Goal: Book appointment/travel/reservation

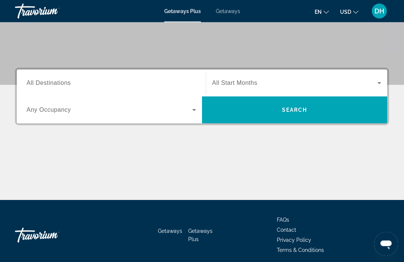
scroll to position [142, 0]
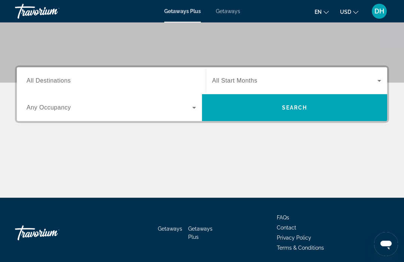
click at [106, 91] on div "Search widget" at bounding box center [111, 80] width 169 height 21
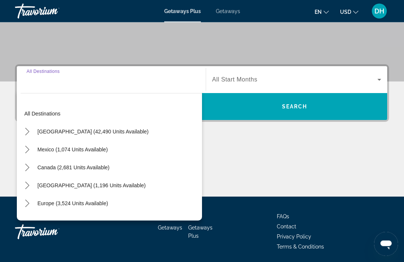
scroll to position [144, 0]
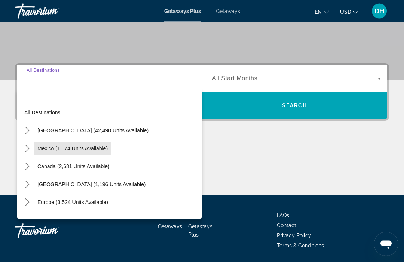
click at [85, 150] on span "Mexico (1,074 units available)" at bounding box center [72, 149] width 70 height 6
type input "**********"
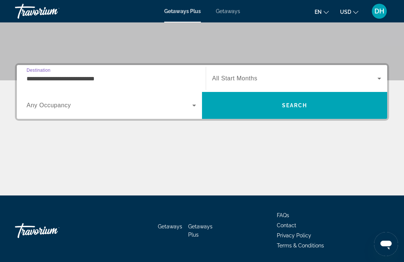
click at [86, 147] on div "Main content" at bounding box center [202, 168] width 374 height 56
click at [231, 83] on span "Search widget" at bounding box center [294, 78] width 165 height 9
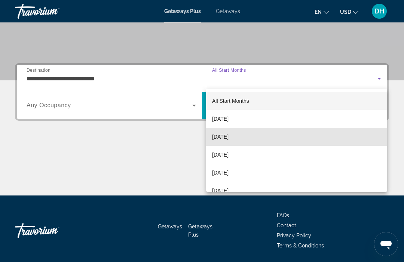
click at [228, 144] on mat-option "[DATE]" at bounding box center [296, 137] width 181 height 18
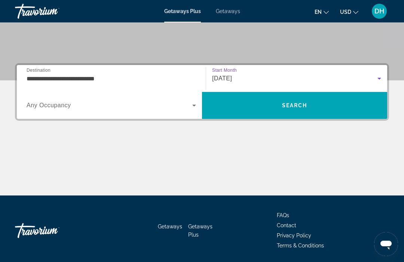
click at [229, 107] on span "Search" at bounding box center [294, 106] width 185 height 18
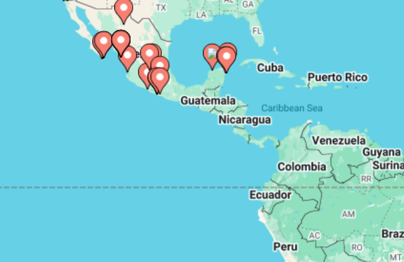
scroll to position [34, 0]
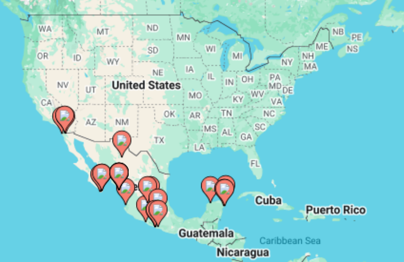
click at [85, 177] on image "Main content" at bounding box center [87, 179] width 4 height 4
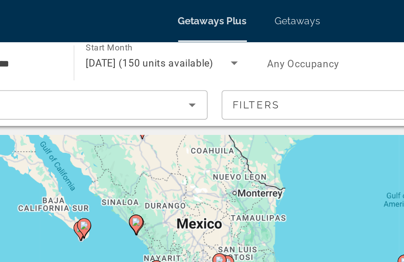
scroll to position [0, 0]
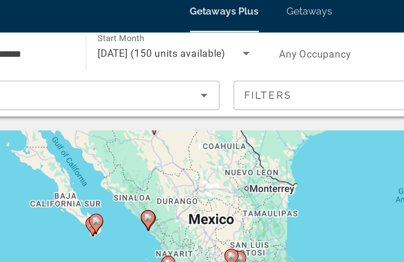
type input "**********"
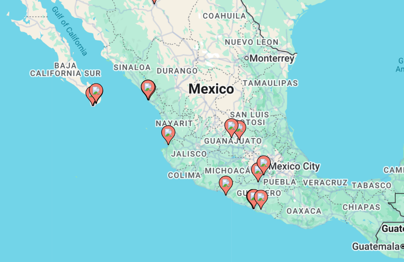
click at [48, 75] on div "To activate drag with keyboard, press Alt + Enter. Once in keyboard drag state,…" at bounding box center [202, 187] width 374 height 224
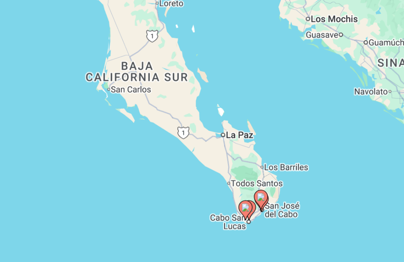
click at [15, 150] on div "To activate drag with keyboard, press Alt + Enter. Once in keyboard drag state,…" at bounding box center [202, 187] width 374 height 224
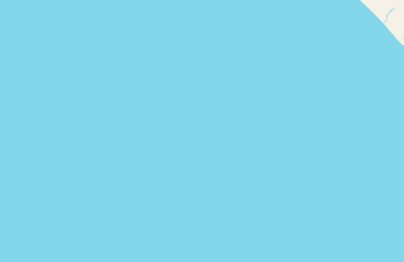
click at [15, 151] on div "To activate drag with keyboard, press Alt + Enter. Once in keyboard drag state,…" at bounding box center [202, 187] width 374 height 224
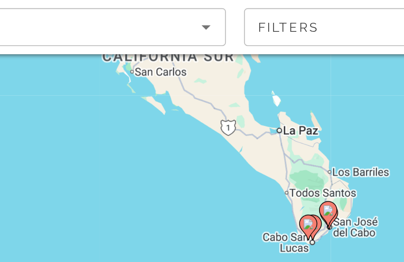
click at [219, 129] on icon "Main content" at bounding box center [222, 134] width 7 height 10
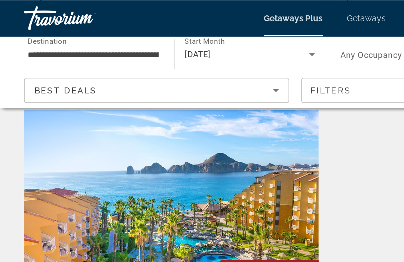
scroll to position [1083, 0]
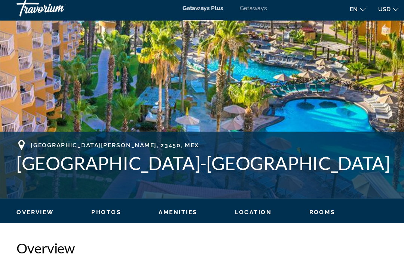
click at [92, 192] on span "Photos" at bounding box center [95, 195] width 27 height 6
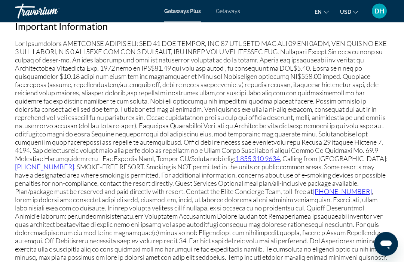
scroll to position [915, 0]
click at [154, 95] on p "[PHONE_NUMBER] , Calling from [GEOGRAPHIC_DATA]: [PHONE_NUMBER] . SMOKE-FREE RE…" at bounding box center [202, 188] width 374 height 296
click at [132, 108] on p "[PHONE_NUMBER] , Calling from [GEOGRAPHIC_DATA]: [PHONE_NUMBER] . SMOKE-FREE RE…" at bounding box center [202, 188] width 374 height 296
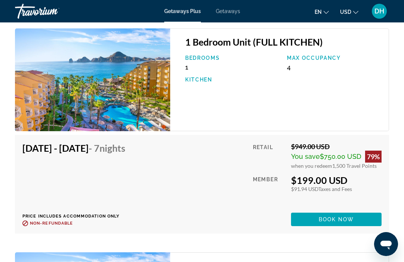
scroll to position [1588, 0]
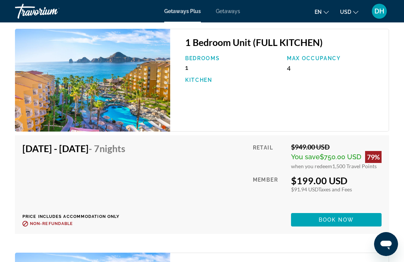
click at [305, 211] on span "Main content" at bounding box center [336, 220] width 91 height 18
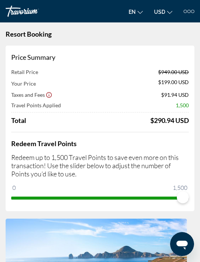
click at [96, 69] on div "Retail Price $949.00 USD" at bounding box center [100, 72] width 178 height 6
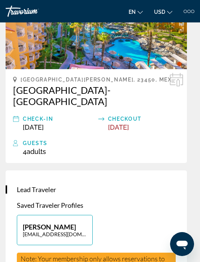
scroll to position [270, 0]
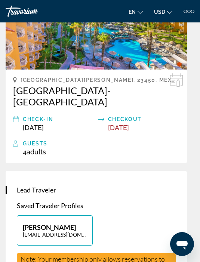
click at [36, 260] on span "Note: Your membership only allows reservations to be booked for the Primary or …" at bounding box center [93, 267] width 144 height 25
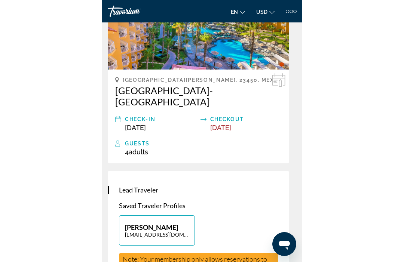
scroll to position [181, 0]
